Goal: Information Seeking & Learning: Learn about a topic

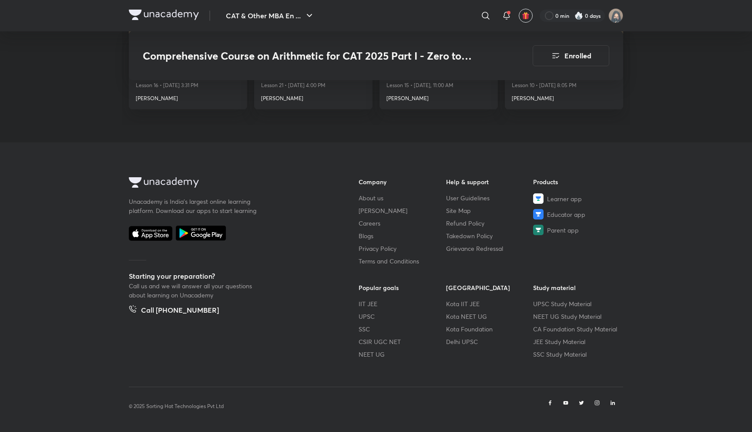
click at [175, 9] on div "CAT & Other MBA En ... ​ 0 min 0 days" at bounding box center [376, 15] width 494 height 31
click at [175, 14] on img at bounding box center [164, 15] width 70 height 10
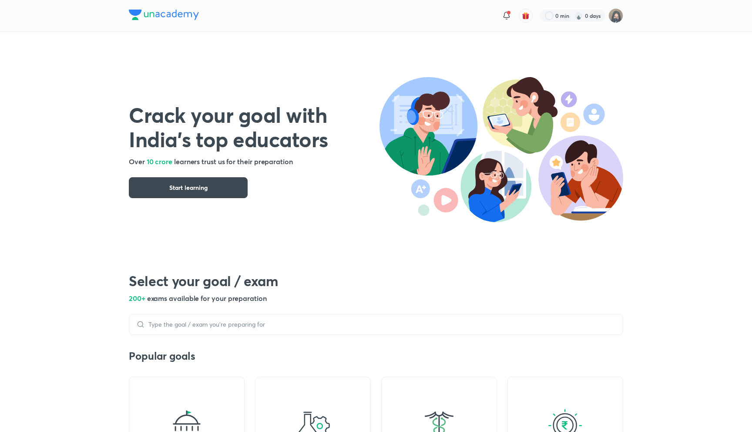
click at [176, 17] on img at bounding box center [164, 15] width 70 height 10
click at [176, 16] on img at bounding box center [164, 15] width 70 height 10
click at [586, 14] on div at bounding box center [572, 16] width 65 height 12
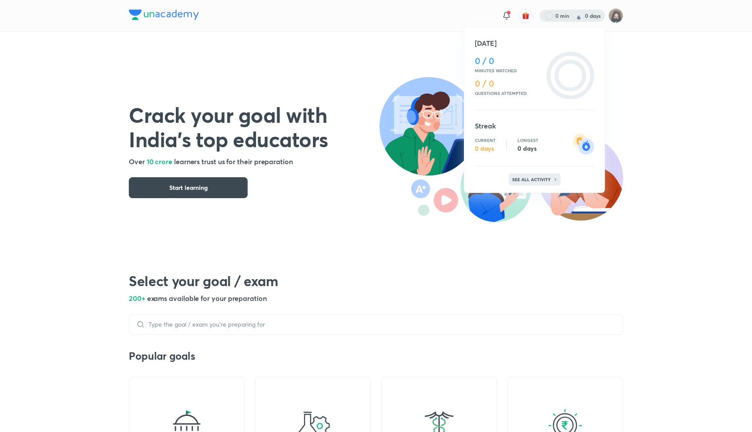
click at [531, 180] on p "See all activity" at bounding box center [532, 179] width 40 height 5
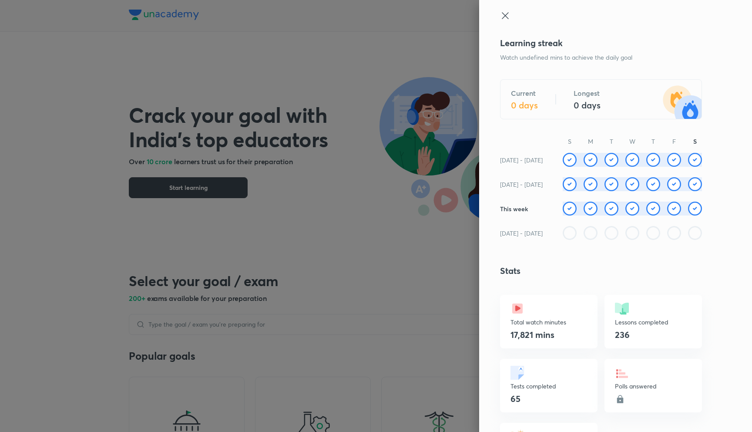
click at [408, 81] on div at bounding box center [376, 216] width 752 height 432
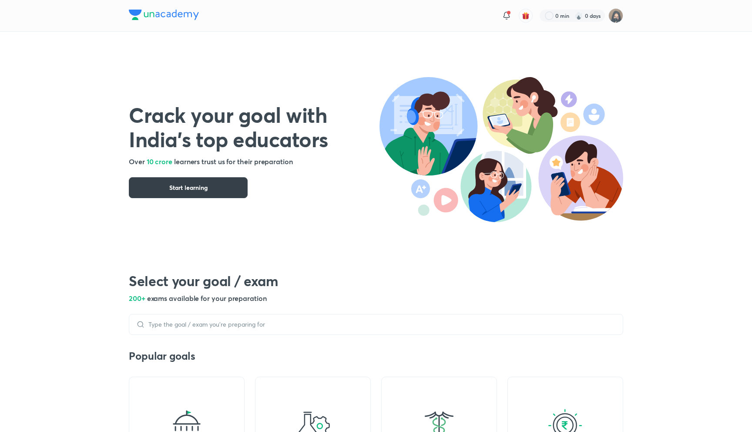
click at [229, 193] on button "Start learning" at bounding box center [188, 187] width 119 height 21
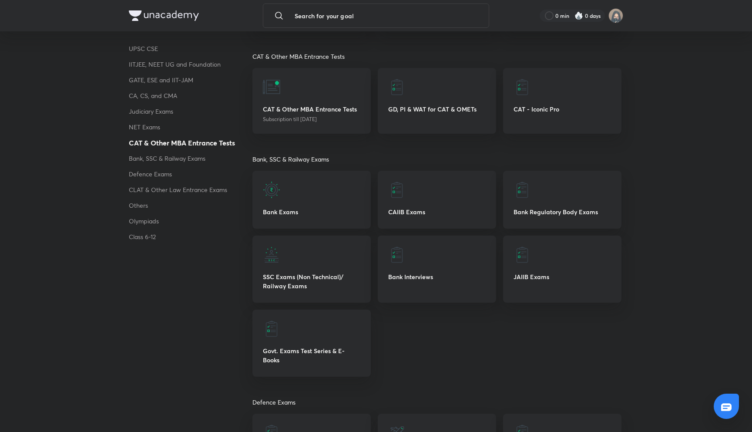
scroll to position [1376, 0]
click at [328, 110] on p "CAT & Other MBA Entrance Tests" at bounding box center [312, 107] width 98 height 9
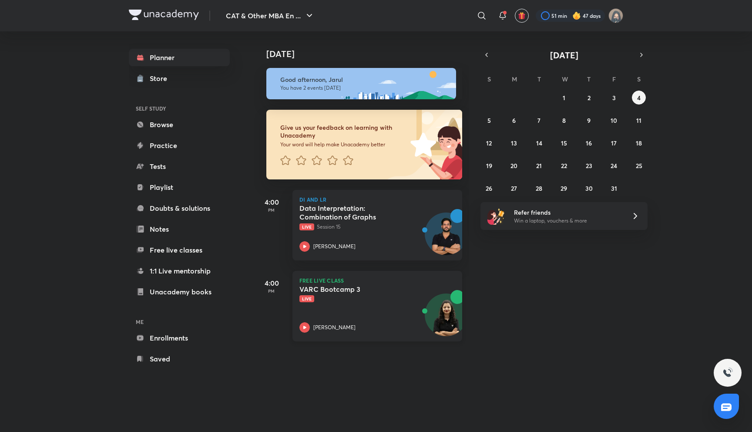
click at [368, 322] on div "[PERSON_NAME]" at bounding box center [367, 327] width 137 height 10
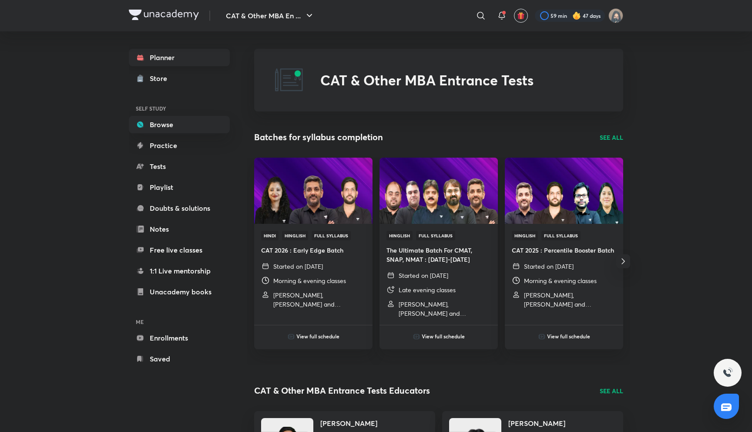
click at [200, 60] on link "Planner" at bounding box center [179, 57] width 101 height 17
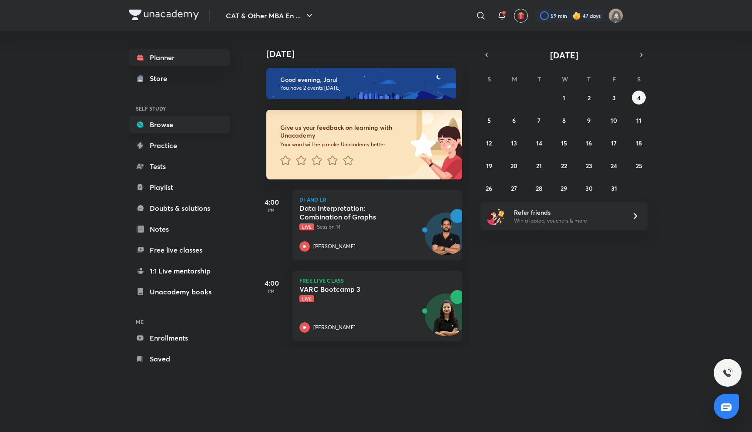
click at [195, 124] on link "Browse" at bounding box center [179, 124] width 101 height 17
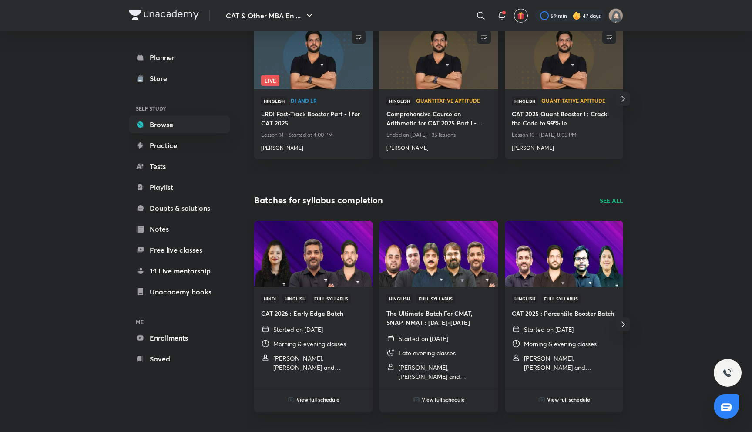
scroll to position [134, 0]
click at [325, 399] on h6 "View full schedule" at bounding box center [317, 400] width 43 height 8
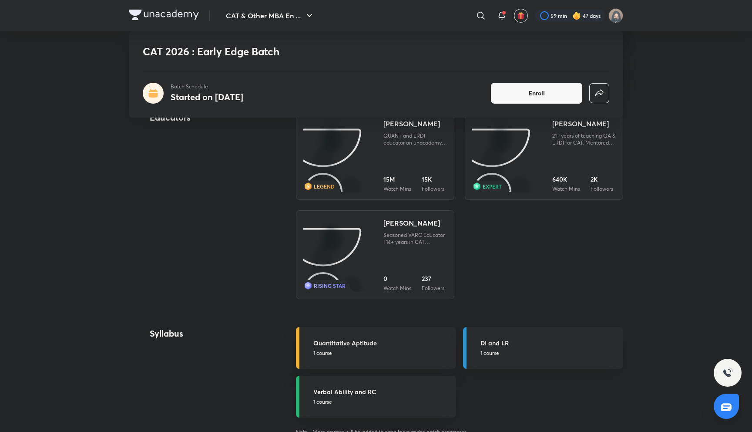
scroll to position [552, 0]
click at [399, 221] on div "[PERSON_NAME]" at bounding box center [411, 222] width 57 height 10
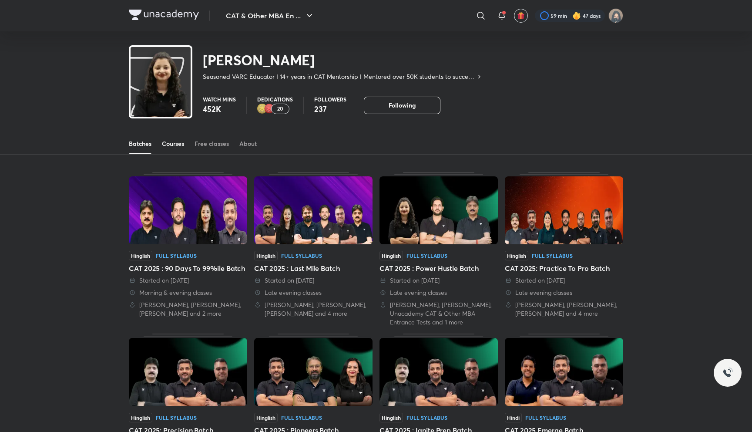
click at [180, 151] on link "Courses" at bounding box center [173, 143] width 22 height 21
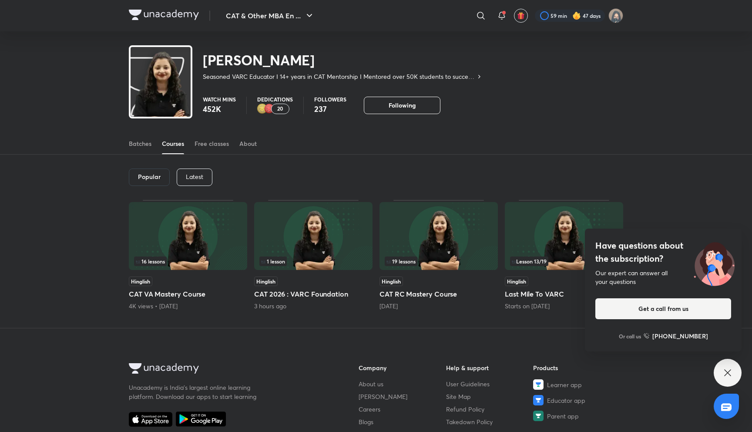
click at [726, 369] on icon at bounding box center [728, 372] width 10 height 10
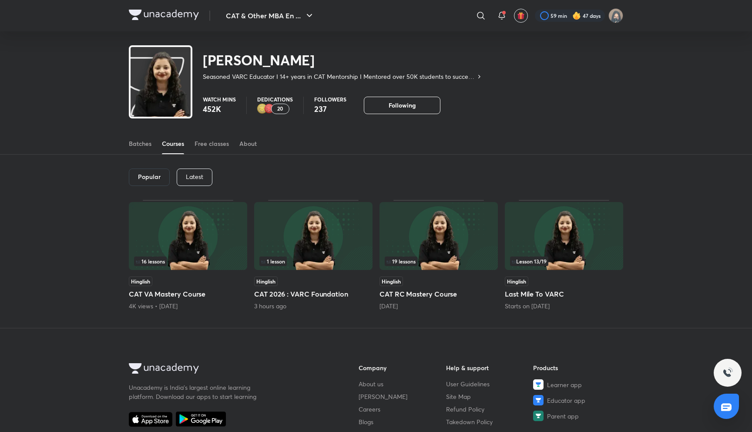
click at [178, 15] on img at bounding box center [164, 15] width 70 height 10
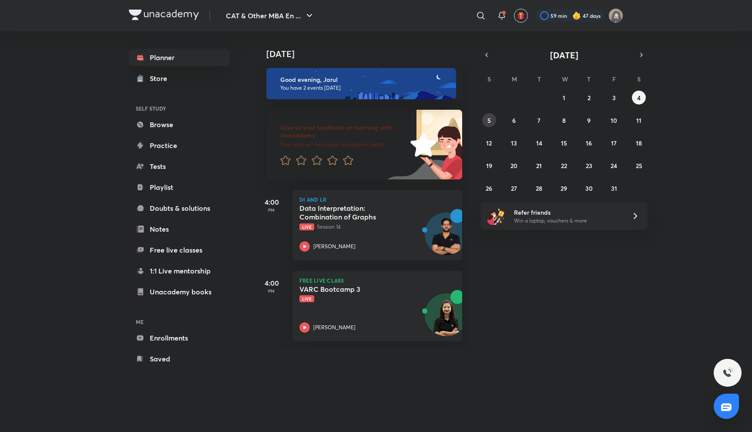
click at [491, 118] on abbr "5" at bounding box center [489, 120] width 3 height 8
